Goal: Navigation & Orientation: Go to known website

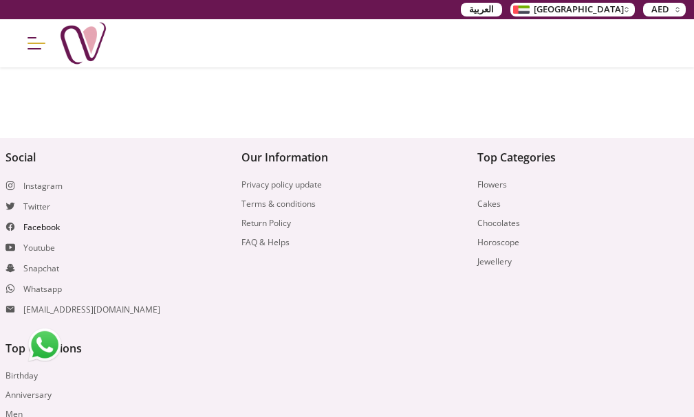
click at [57, 233] on link "Facebook" at bounding box center [41, 227] width 36 height 11
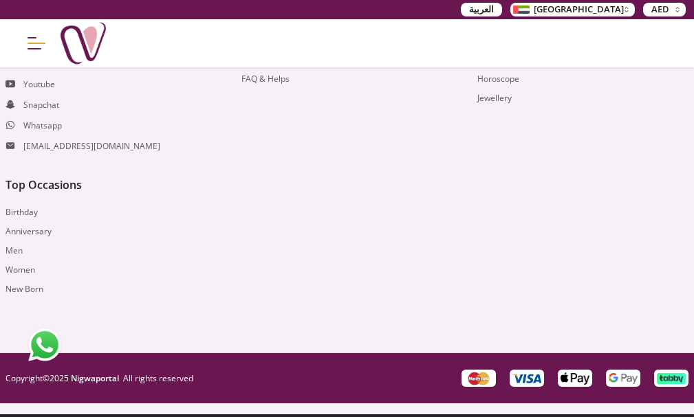
scroll to position [5481, 0]
drag, startPoint x: 43, startPoint y: 118, endPoint x: 28, endPoint y: 120, distance: 15.3
drag, startPoint x: 28, startPoint y: 120, endPoint x: 6, endPoint y: 121, distance: 21.4
click at [6, 68] on icon at bounding box center [11, 63] width 10 height 10
click at [47, 69] on link "Facebook" at bounding box center [41, 63] width 36 height 11
